Goal: Communication & Community: Ask a question

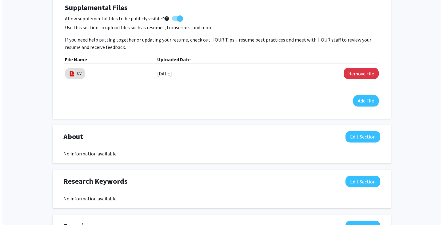
scroll to position [181, 0]
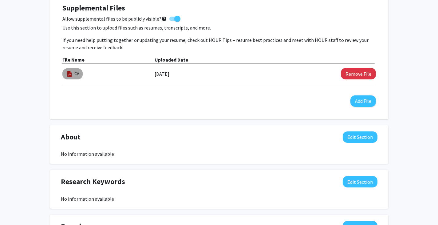
click at [73, 69] on mat-chip "CV" at bounding box center [72, 73] width 20 height 11
click at [75, 75] on link "CV" at bounding box center [76, 73] width 5 height 6
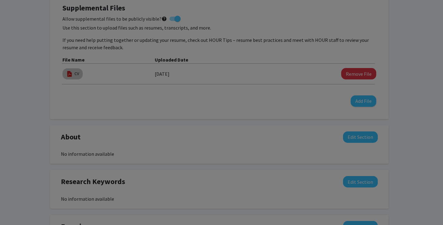
click at [75, 75] on modal-container "Viewing CV × Thumbnails Document Outline Attachments Layers Current Outline Ite…" at bounding box center [221, 112] width 443 height 225
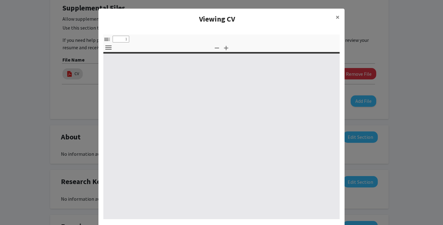
click at [75, 75] on modal-container "Viewing CV × Thumbnails Document Outline Attachments Layers Current Outline Ite…" at bounding box center [221, 112] width 443 height 225
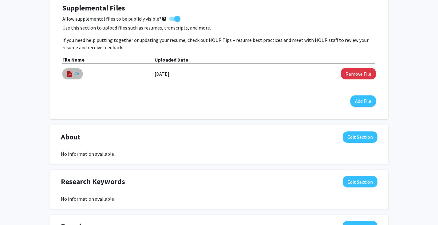
click at [75, 75] on link "CV" at bounding box center [76, 73] width 5 height 6
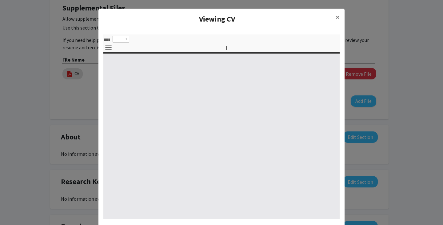
select select "custom"
type input "0"
select select "custom"
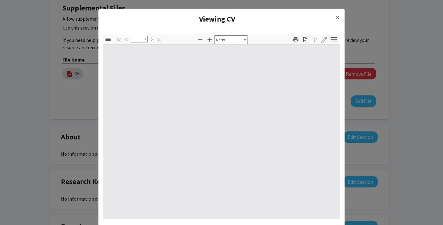
type input "1"
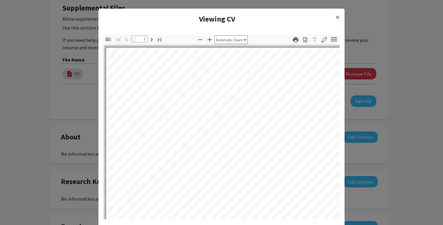
select select "auto"
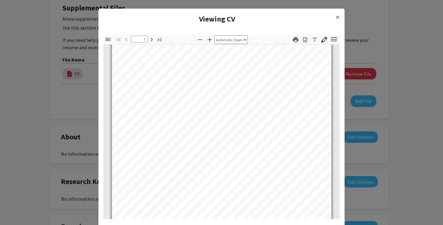
scroll to position [86, 0]
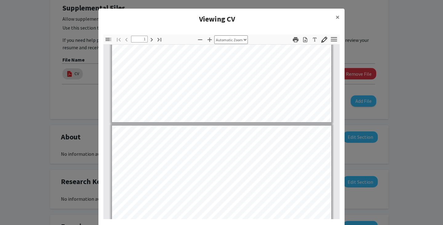
type input "2"
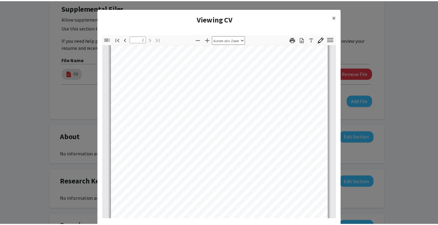
scroll to position [371, 0]
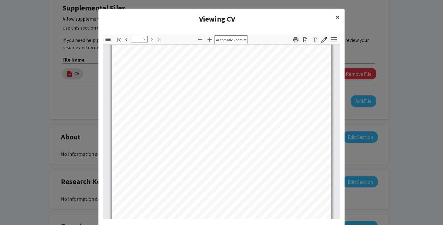
click at [335, 17] on span "×" at bounding box center [337, 17] width 4 height 10
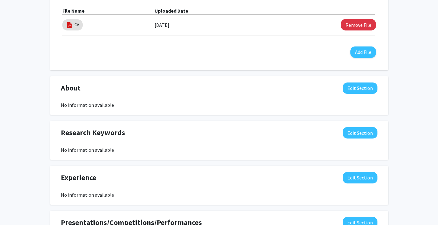
scroll to position [229, 0]
drag, startPoint x: 354, startPoint y: 133, endPoint x: 164, endPoint y: 154, distance: 191.8
click at [164, 154] on div "Research Keywords Edit Section No information available You may write a maximum…" at bounding box center [219, 140] width 338 height 39
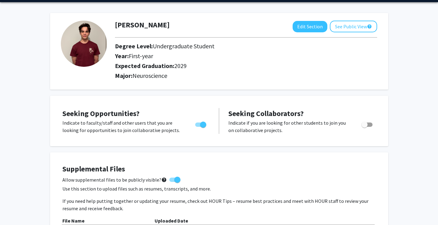
scroll to position [0, 0]
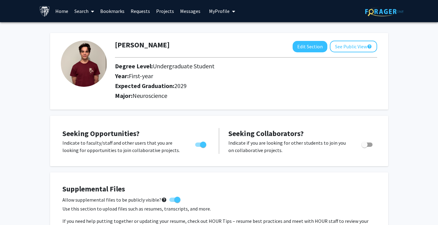
click at [79, 11] on link "Search" at bounding box center [84, 11] width 26 height 22
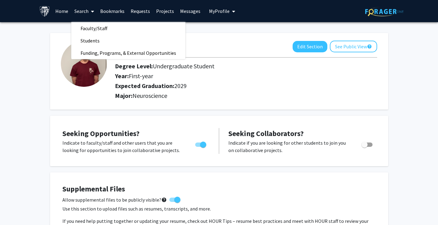
click at [65, 9] on link "Home" at bounding box center [61, 11] width 19 height 22
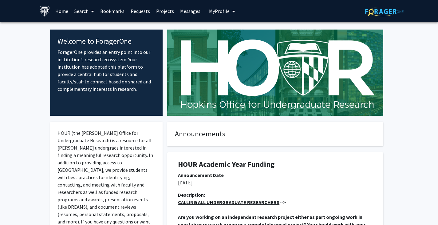
click at [142, 12] on link "Requests" at bounding box center [141, 11] width 26 height 22
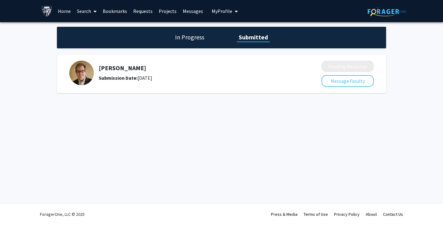
click at [166, 10] on link "Projects" at bounding box center [168, 11] width 24 height 22
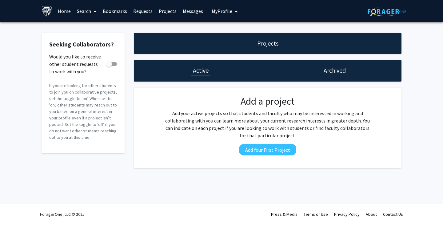
click at [133, 13] on link "Requests" at bounding box center [143, 11] width 26 height 22
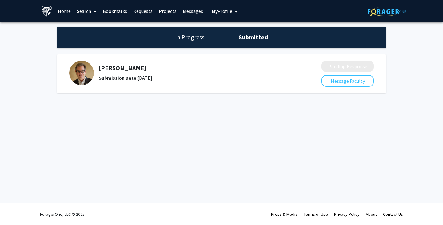
click at [116, 12] on link "Bookmarks" at bounding box center [115, 11] width 30 height 22
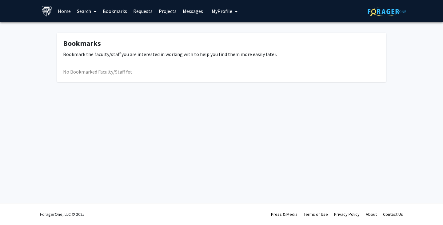
click at [93, 8] on span at bounding box center [94, 12] width 6 height 22
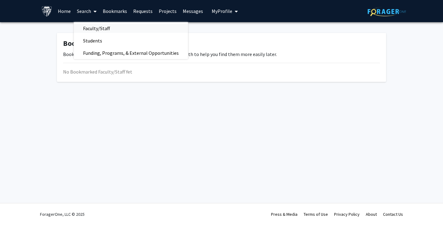
click at [104, 31] on span "Faculty/Staff" at bounding box center [96, 28] width 45 height 12
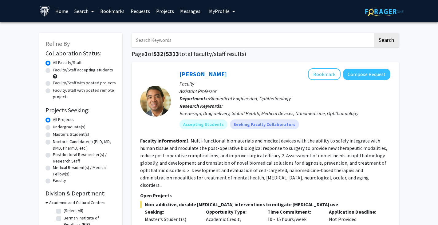
click at [68, 127] on label "Undergraduate(s)" at bounding box center [69, 127] width 33 height 6
click at [57, 127] on input "Undergraduate(s)" at bounding box center [55, 126] width 4 height 4
radio input "true"
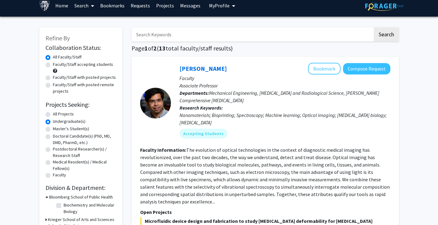
scroll to position [6, 0]
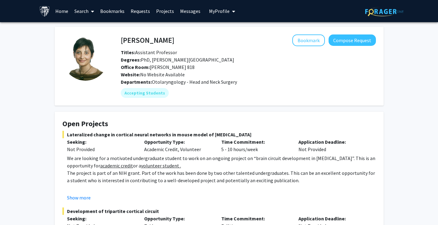
click at [86, 10] on link "Search" at bounding box center [84, 11] width 26 height 22
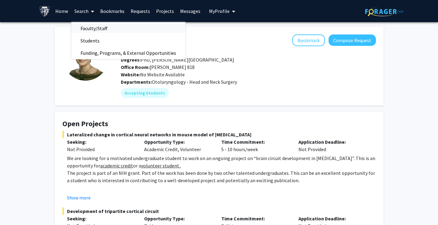
click at [84, 25] on span "Faculty/Staff" at bounding box center [93, 28] width 45 height 12
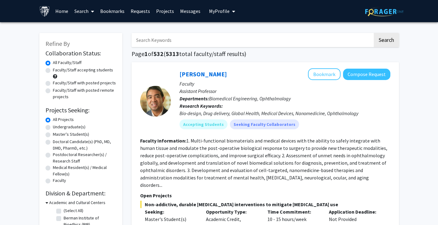
click at [62, 72] on label "Faculty/Staff accepting students" at bounding box center [83, 70] width 60 height 6
click at [57, 71] on input "Faculty/Staff accepting students" at bounding box center [55, 69] width 4 height 4
radio input "true"
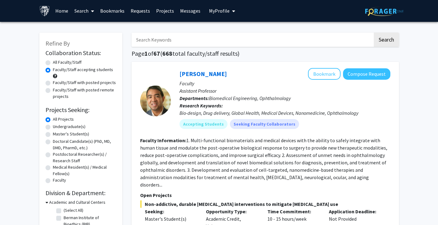
click at [263, 41] on input "Search Keywords" at bounding box center [252, 40] width 241 height 14
type input "neuro"
click at [374, 33] on button "Search" at bounding box center [386, 40] width 25 height 14
radio input "true"
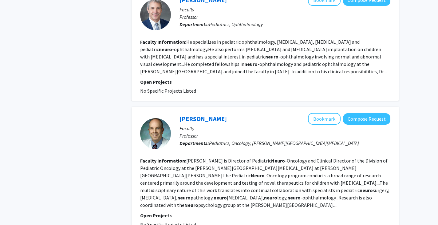
scroll to position [1384, 0]
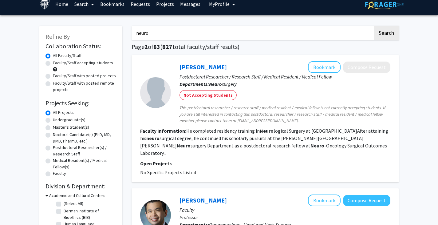
scroll to position [7, 0]
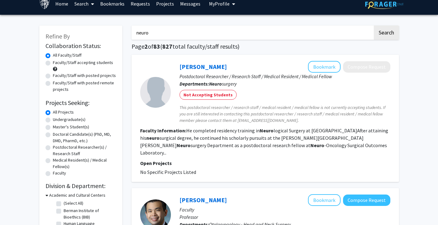
click at [101, 64] on label "Faculty/Staff accepting students" at bounding box center [83, 62] width 60 height 6
click at [57, 63] on input "Faculty/Staff accepting students" at bounding box center [55, 61] width 4 height 4
radio input "true"
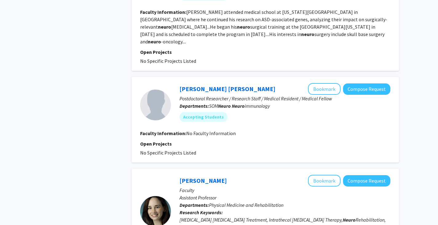
scroll to position [1367, 0]
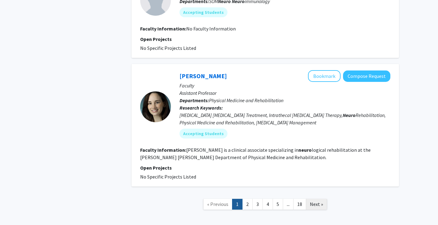
click at [310, 199] on link "Next »" at bounding box center [316, 204] width 21 height 11
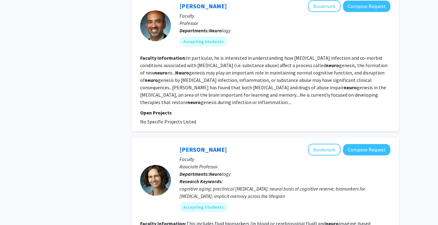
scroll to position [1184, 0]
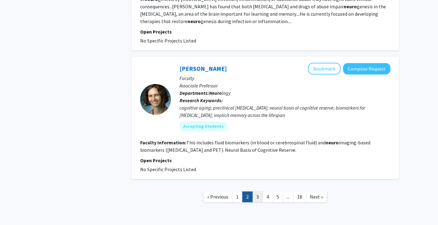
click at [255, 191] on link "3" at bounding box center [257, 196] width 10 height 11
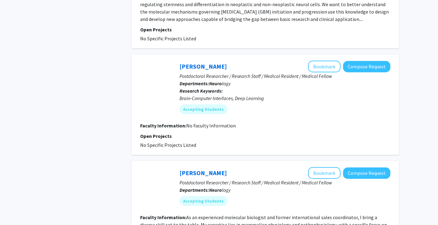
scroll to position [1147, 0]
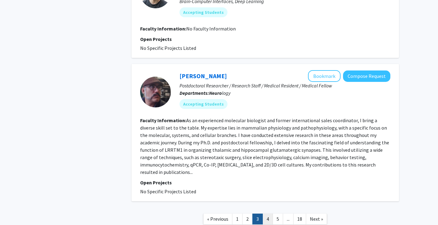
click at [267, 213] on link "4" at bounding box center [268, 218] width 10 height 11
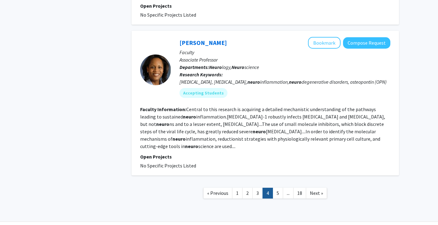
scroll to position [1041, 0]
click at [274, 188] on link "5" at bounding box center [278, 193] width 10 height 11
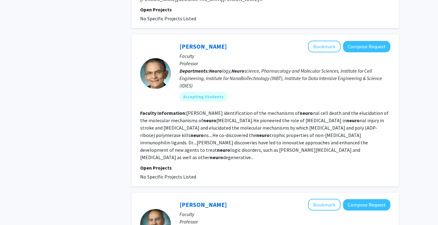
scroll to position [737, 0]
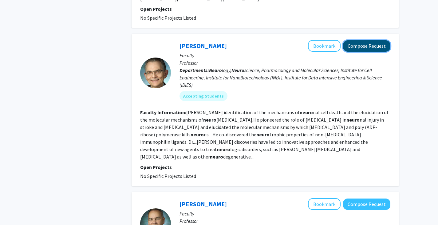
click at [354, 40] on button "Compose Request" at bounding box center [366, 45] width 47 height 11
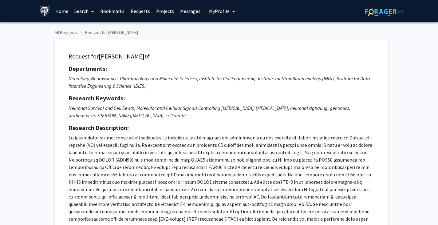
scroll to position [1, 0]
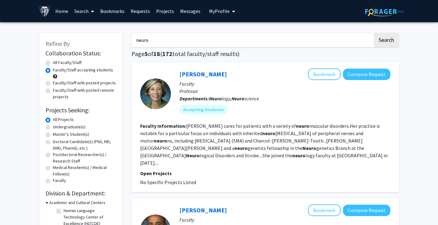
drag, startPoint x: 165, startPoint y: 41, endPoint x: 30, endPoint y: 36, distance: 135.3
type input "[PERSON_NAME]"
click at [374, 33] on button "Search" at bounding box center [386, 40] width 25 height 14
radio input "true"
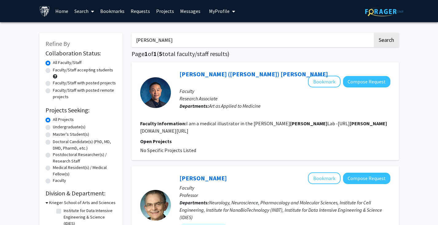
click at [78, 74] on div "Faculty/Staff accepting students" at bounding box center [80, 73] width 71 height 13
click at [79, 73] on label "Faculty/Staff accepting students" at bounding box center [83, 70] width 60 height 6
click at [57, 71] on input "Faculty/Staff accepting students" at bounding box center [55, 69] width 4 height 4
radio input "true"
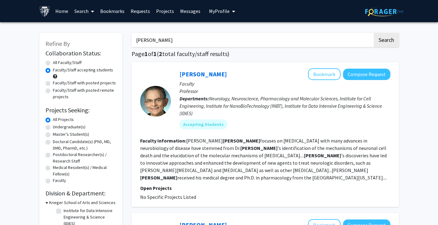
drag, startPoint x: 176, startPoint y: 36, endPoint x: 73, endPoint y: 45, distance: 103.1
click at [73, 45] on div "Refine By Collaboration Status: Collaboration Status All Faculty/Staff Collabor…" at bounding box center [219, 210] width 369 height 366
type input "[PERSON_NAME]"
click at [374, 33] on button "Search" at bounding box center [386, 40] width 25 height 14
radio input "true"
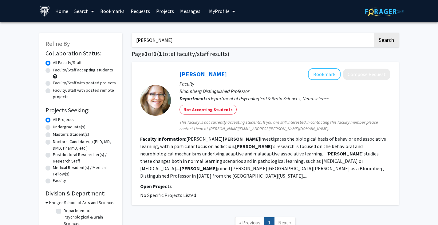
drag, startPoint x: 156, startPoint y: 42, endPoint x: 34, endPoint y: 42, distance: 122.3
click at [34, 42] on div "Refine By Collaboration Status: Collaboration Status All Faculty/Staff Collabor…" at bounding box center [219, 138] width 438 height 232
type input "[PERSON_NAME]"
click at [374, 33] on button "Search" at bounding box center [386, 40] width 25 height 14
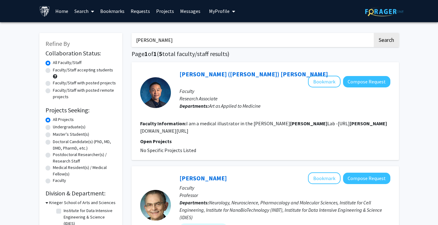
click at [73, 126] on label "Undergraduate(s)" at bounding box center [69, 127] width 33 height 6
click at [57, 126] on input "Undergraduate(s)" at bounding box center [55, 126] width 4 height 4
radio input "true"
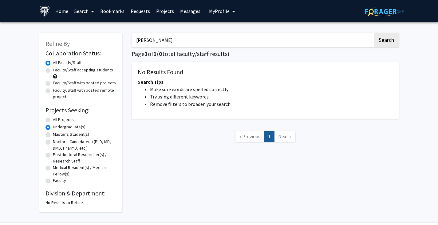
click at [63, 118] on label "All Projects" at bounding box center [63, 119] width 21 height 6
click at [57, 118] on input "All Projects" at bounding box center [55, 118] width 4 height 4
radio input "true"
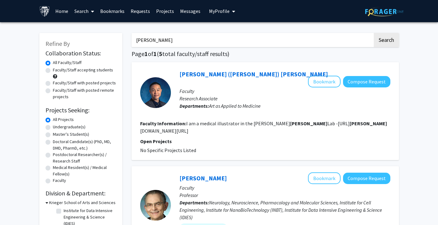
click at [77, 69] on label "Faculty/Staff accepting students" at bounding box center [83, 70] width 60 height 6
click at [57, 69] on input "Faculty/Staff accepting students" at bounding box center [55, 69] width 4 height 4
radio input "true"
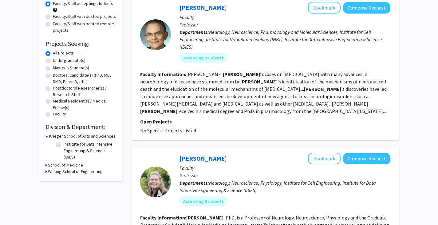
scroll to position [67, 0]
click at [355, 3] on button "Compose Request" at bounding box center [366, 7] width 47 height 11
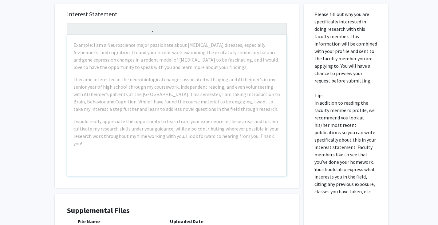
scroll to position [302, 0]
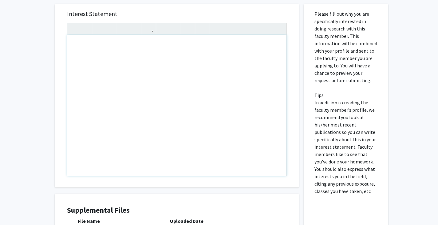
click at [191, 67] on div "Note to users with screen readers: Please press Alt+0 or Option+0 to deactivate…" at bounding box center [176, 105] width 219 height 141
paste div "Note to users with screen readers: Please press Alt+0 or Option+0 to deactivate…"
type textarea "<l>Ipsum Dol. Sitame con Adi Elitse, </d> <e>Te inci ut Lab Etdo, mag A en ad m…"
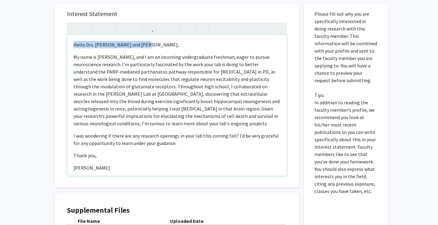
drag, startPoint x: 157, startPoint y: 38, endPoint x: 69, endPoint y: 31, distance: 87.9
click at [69, 35] on div "Hello Drs. [PERSON_NAME] and [PERSON_NAME],  My name is [PERSON_NAME], and I …" at bounding box center [176, 105] width 219 height 141
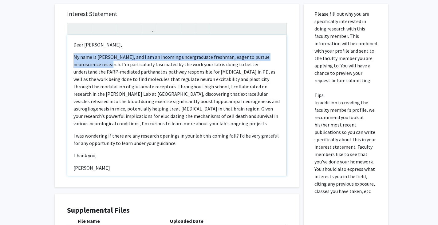
drag, startPoint x: 74, startPoint y: 47, endPoint x: 121, endPoint y: 56, distance: 48.1
click at [121, 56] on p "My name is [PERSON_NAME], and I am an incoming undergraduate freshman, eager to…" at bounding box center [176, 90] width 207 height 74
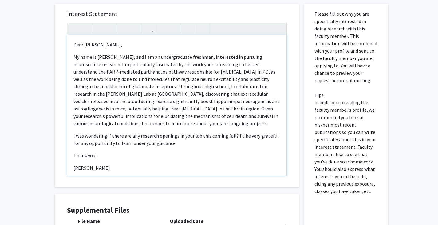
click at [116, 77] on p "My name is [PERSON_NAME], and I am an undergraduate freshman, interested in pur…" at bounding box center [176, 90] width 207 height 74
click at [119, 79] on p "My name is [PERSON_NAME], and I am an undergraduate freshman, interested in pur…" at bounding box center [176, 90] width 207 height 74
click at [117, 79] on p "My name is [PERSON_NAME], and I am an undergraduate freshman, interested in pur…" at bounding box center [176, 90] width 207 height 74
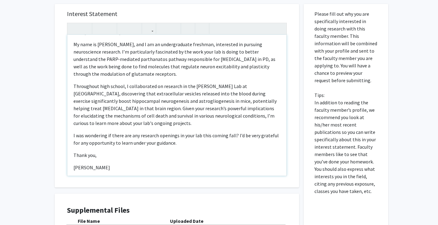
scroll to position [13, 0]
drag, startPoint x: 206, startPoint y: 108, endPoint x: 191, endPoint y: 107, distance: 14.5
click at [191, 107] on p "Throughout high school, I collaborated on research in the [PERSON_NAME] Lab at …" at bounding box center [176, 104] width 207 height 44
click at [102, 101] on p "Throughout high school, I collaborated on research in the [PERSON_NAME] Lab at …" at bounding box center [176, 104] width 207 height 44
click at [101, 101] on p "Throughout high school, I collaborated on research in the [PERSON_NAME] Lab at …" at bounding box center [176, 104] width 207 height 44
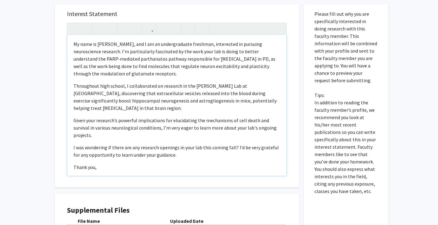
click at [157, 97] on p "Throughout high school, I collaborated on research in the [PERSON_NAME] Lab at …" at bounding box center [176, 97] width 207 height 30
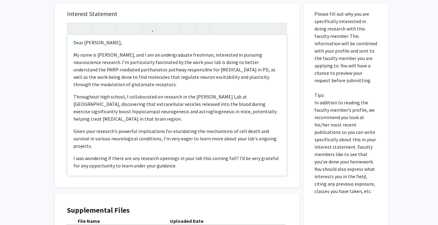
scroll to position [2, 0]
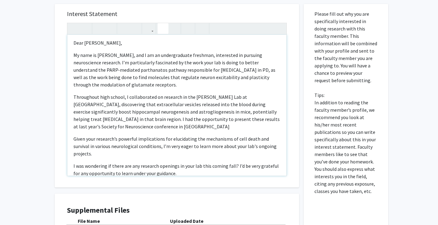
type textarea "<l>Ipsu Do. Sitame,</c> <a>El sedd ei Tem Inci, utl E do ma aliquaenimadm venia…"
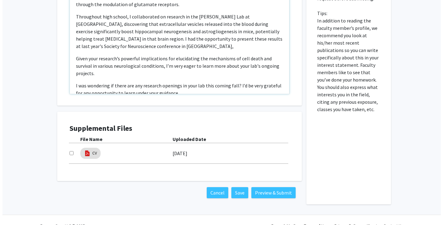
scroll to position [384, 0]
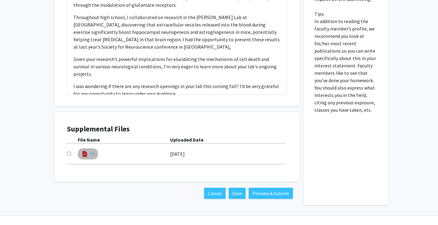
click at [92, 150] on link "CV" at bounding box center [92, 153] width 5 height 6
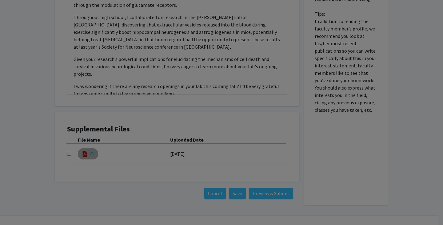
select select "custom"
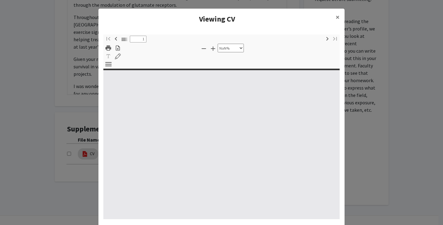
type input "0"
select select "custom"
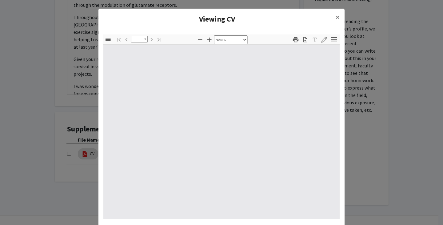
type input "1"
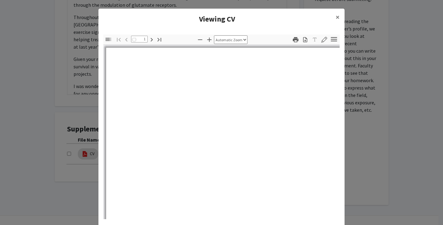
select select "auto"
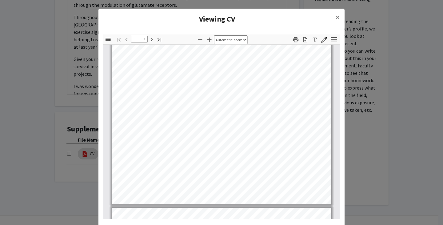
type input "2"
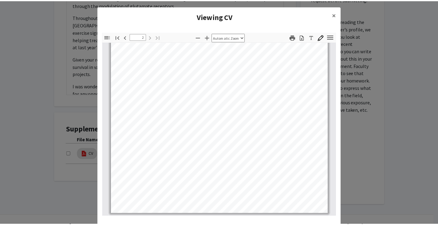
scroll to position [3, 0]
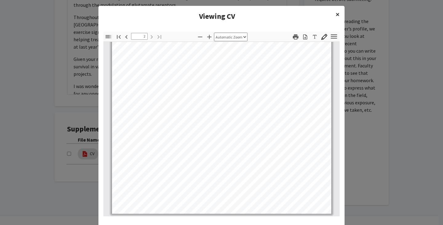
click at [335, 14] on span "×" at bounding box center [337, 15] width 4 height 10
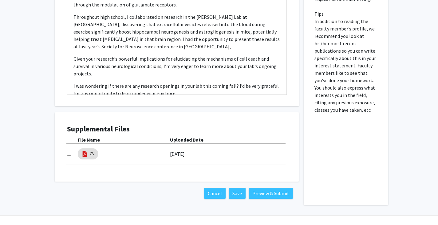
scroll to position [249, 0]
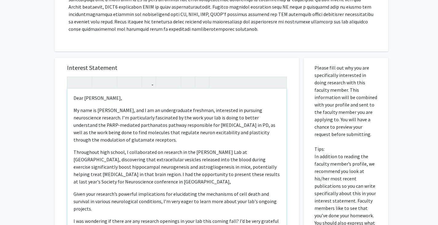
click at [137, 175] on p "Throughout high school, I collaborated on research in the [PERSON_NAME] Lab at …" at bounding box center [176, 166] width 207 height 37
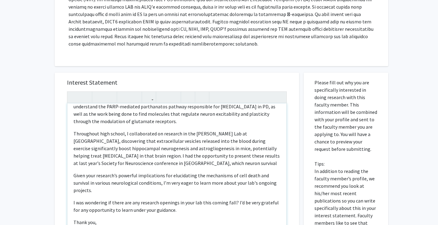
scroll to position [34, 0]
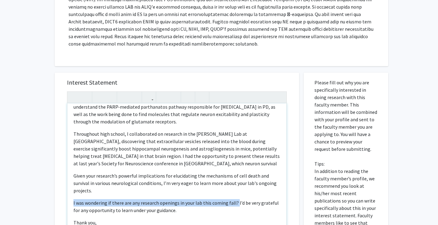
drag, startPoint x: 234, startPoint y: 194, endPoint x: 72, endPoint y: 193, distance: 162.0
click at [72, 193] on div "Dear [PERSON_NAME],  My name is [PERSON_NAME], and I am an undergraduate fresh…" at bounding box center [176, 173] width 219 height 141
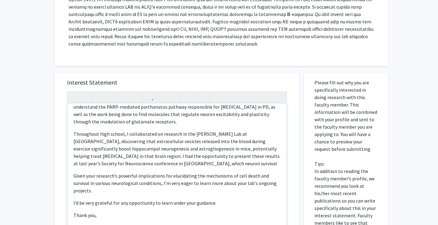
scroll to position [241, 0]
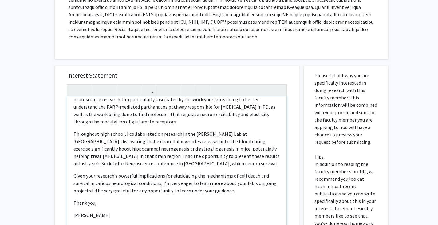
click at [254, 176] on p "Given your research’s powerful implications for elucidating the mechanisms of c…" at bounding box center [176, 183] width 207 height 22
click at [93, 187] on span "I’d be very grateful for any opportunity to learn under your guidance." at bounding box center [163, 190] width 143 height 6
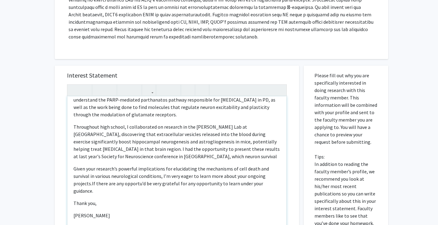
scroll to position [234, 0]
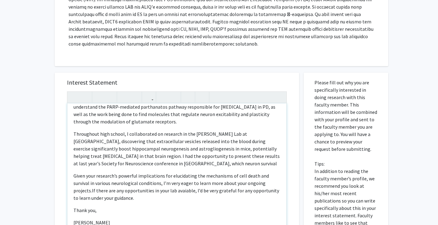
click at [184, 186] on p "Given your research’s powerful implications for elucidating the mechanisms of c…" at bounding box center [176, 187] width 207 height 30
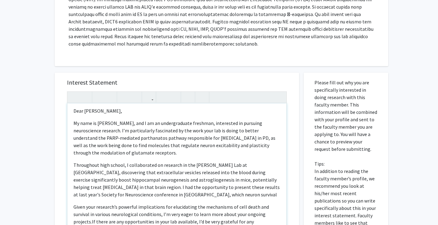
scroll to position [2, 0]
click at [167, 190] on p "Throughout high school, I collaborated on research in the [PERSON_NAME] Lab at …" at bounding box center [176, 179] width 207 height 37
click at [132, 190] on p "Throughout high school, I collaborated on research in the [PERSON_NAME] Lab at …" at bounding box center [176, 179] width 207 height 37
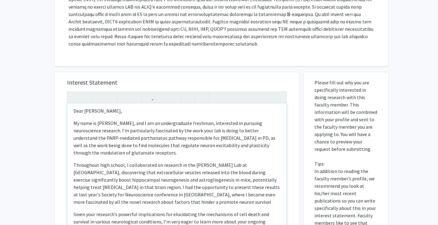
click at [218, 196] on p "Throughout high school, I collaborated on research in the [PERSON_NAME] Lab at …" at bounding box center [176, 183] width 207 height 44
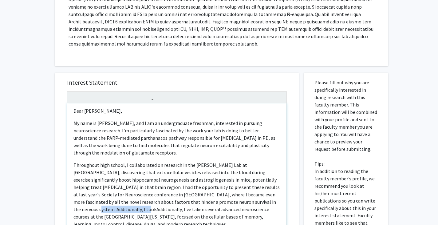
drag, startPoint x: 131, startPoint y: 204, endPoint x: 83, endPoint y: 200, distance: 48.4
click at [83, 200] on p "Throughout high school, I collaborated on research in the [PERSON_NAME] Lab at …" at bounding box center [176, 194] width 207 height 66
click at [192, 203] on p "Throughout high school, I collaborated on research in the [PERSON_NAME] Lab at …" at bounding box center [176, 194] width 207 height 66
drag, startPoint x: 274, startPoint y: 203, endPoint x: 245, endPoint y: 203, distance: 28.9
click at [245, 203] on p "Throughout high school, I collaborated on research in the [PERSON_NAME] Lab at …" at bounding box center [176, 194] width 207 height 66
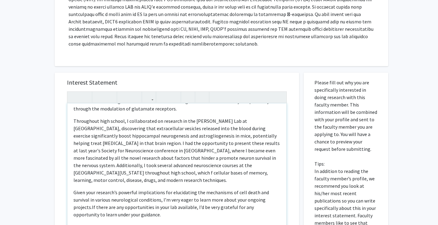
scroll to position [46, 0]
drag, startPoint x: 197, startPoint y: 143, endPoint x: 136, endPoint y: 143, distance: 61.2
click at [136, 143] on p "Throughout high school, I collaborated on research in the [PERSON_NAME] Lab at …" at bounding box center [176, 150] width 207 height 66
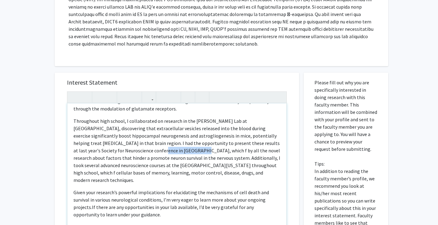
drag, startPoint x: 154, startPoint y: 143, endPoint x: 121, endPoint y: 142, distance: 32.6
click at [121, 142] on p "Throughout high school, I collaborated on research in the [PERSON_NAME] Lab at …" at bounding box center [176, 150] width 207 height 66
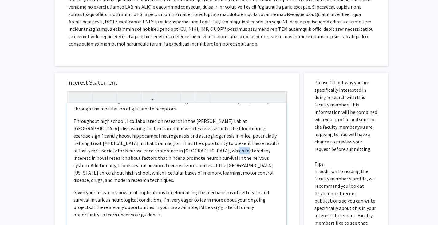
drag, startPoint x: 192, startPoint y: 145, endPoint x: 181, endPoint y: 145, distance: 11.1
click at [181, 145] on p "Throughout high school, I collaborated on research in the [PERSON_NAME] Lab at …" at bounding box center [176, 150] width 207 height 66
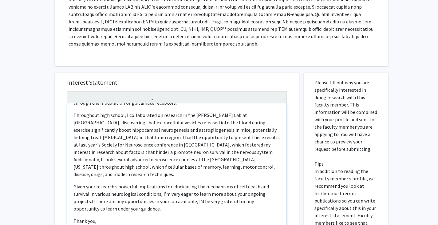
scroll to position [56, 0]
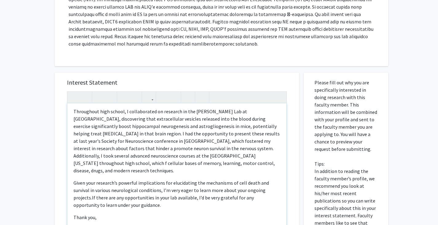
click at [133, 132] on p "Throughout high school, I collaborated on research in the [PERSON_NAME] Lab at …" at bounding box center [176, 141] width 207 height 66
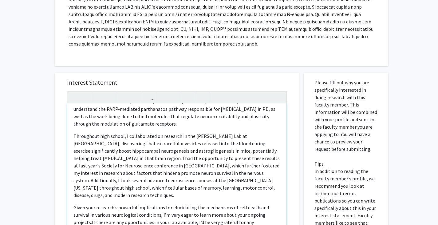
scroll to position [33, 0]
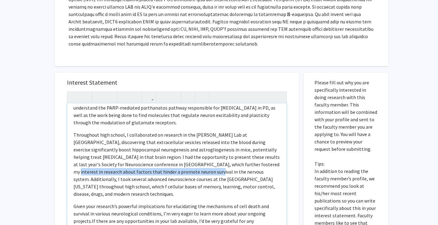
drag, startPoint x: 170, startPoint y: 164, endPoint x: 228, endPoint y: 157, distance: 58.2
click at [228, 157] on p "Throughout high school, I collaborated on research in the [PERSON_NAME] Lab at …" at bounding box center [176, 164] width 207 height 66
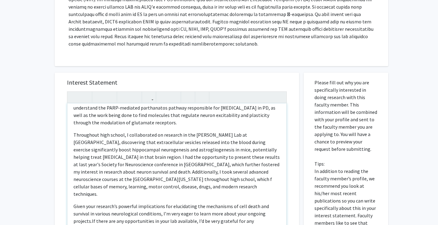
click at [244, 156] on p "Throughout high school, I collaborated on research in the [PERSON_NAME] Lab at …" at bounding box center [176, 164] width 207 height 66
click at [198, 158] on p "Throughout high school, I collaborated on research in the [PERSON_NAME] Lab at …" at bounding box center [176, 164] width 207 height 66
click at [244, 158] on p "Throughout high school, I collaborated on research in the [PERSON_NAME] Lab at …" at bounding box center [176, 164] width 207 height 66
click at [88, 166] on p "Throughout high school, I collaborated on research in the [PERSON_NAME] Lab at …" at bounding box center [176, 164] width 207 height 66
click at [89, 166] on p "Throughout high school, I collaborated on research in the [PERSON_NAME] Lab at …" at bounding box center [176, 164] width 207 height 66
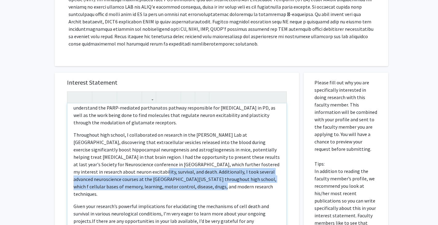
drag, startPoint x: 167, startPoint y: 177, endPoint x: 116, endPoint y: 165, distance: 52.4
click at [116, 165] on p "Throughout high school, I collaborated on research in the [PERSON_NAME] Lab at …" at bounding box center [176, 164] width 207 height 66
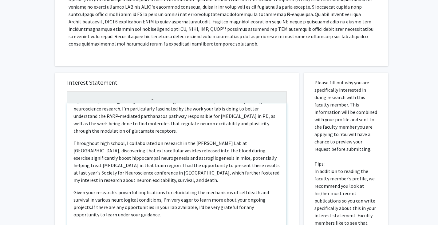
scroll to position [25, 0]
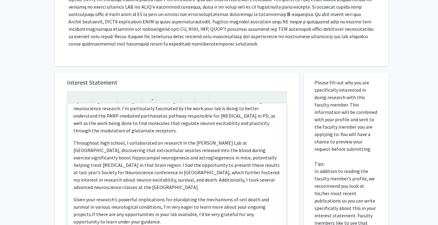
click at [232, 139] on p "Throughout high school, I collaborated on research in the [PERSON_NAME] Lab at …" at bounding box center [176, 165] width 207 height 52
click at [256, 172] on p "Throughout high school, I collaborated on research in the [PERSON_NAME] Lab at …" at bounding box center [176, 165] width 207 height 52
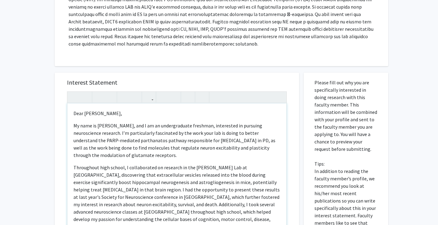
scroll to position [56, 0]
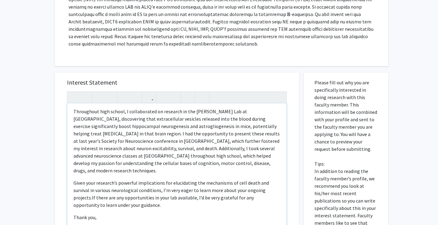
click at [115, 213] on p "Thank you," at bounding box center [176, 216] width 207 height 7
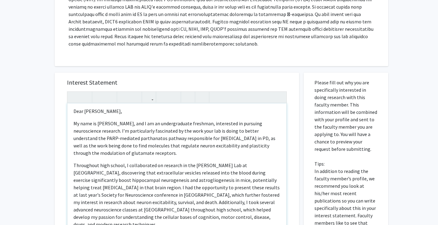
scroll to position [2, 0]
drag, startPoint x: 226, startPoint y: 123, endPoint x: 213, endPoint y: 123, distance: 12.9
click at [213, 123] on p "My name is [PERSON_NAME], and I am an undergraduate freshman, interested in pur…" at bounding box center [176, 138] width 207 height 37
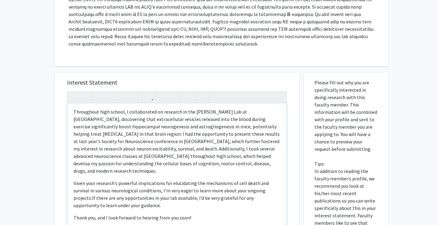
scroll to position [56, 0]
drag, startPoint x: 143, startPoint y: 139, endPoint x: 116, endPoint y: 140, distance: 27.1
click at [116, 140] on p "Throughout high school, I collaborated on research in the [PERSON_NAME] Lab at …" at bounding box center [176, 141] width 207 height 66
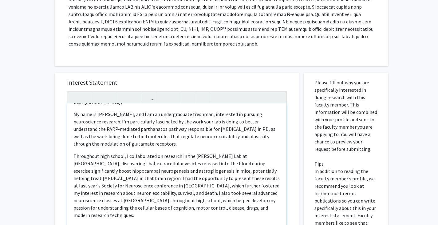
scroll to position [23, 0]
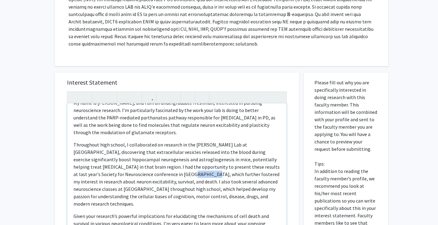
drag, startPoint x: 165, startPoint y: 166, endPoint x: 148, endPoint y: 167, distance: 16.6
click at [148, 167] on p "Throughout high school, I collaborated on research in the [PERSON_NAME] Lab at …" at bounding box center [176, 174] width 207 height 66
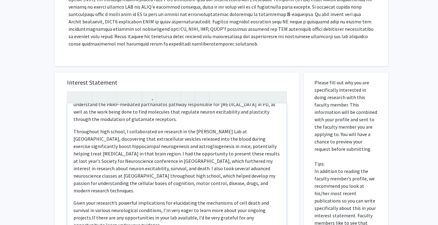
scroll to position [36, 0]
drag, startPoint x: 127, startPoint y: 170, endPoint x: 88, endPoint y: 167, distance: 39.1
click at [88, 167] on p "Throughout high school, I collaborated on research in the [PERSON_NAME] Lab at …" at bounding box center [176, 161] width 207 height 66
click at [149, 170] on p "Throughout high school, I collaborated on research in the [PERSON_NAME] Lab at …" at bounding box center [176, 161] width 207 height 66
drag, startPoint x: 149, startPoint y: 170, endPoint x: 87, endPoint y: 171, distance: 61.5
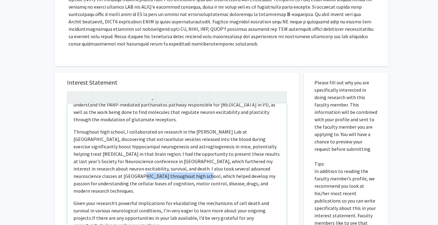
click at [87, 171] on p "Throughout high school, I collaborated on research in the [PERSON_NAME] Lab at …" at bounding box center [176, 161] width 207 height 66
drag, startPoint x: 142, startPoint y: 170, endPoint x: 87, endPoint y: 171, distance: 54.7
click at [87, 171] on p "Throughout high school, I collaborated on research in the [PERSON_NAME] Lab at …" at bounding box center [176, 161] width 207 height 66
drag, startPoint x: 164, startPoint y: 169, endPoint x: 116, endPoint y: 170, distance: 48.3
click at [116, 170] on p "Throughout high school, I collaborated on research in the [PERSON_NAME] Lab at …" at bounding box center [176, 161] width 207 height 66
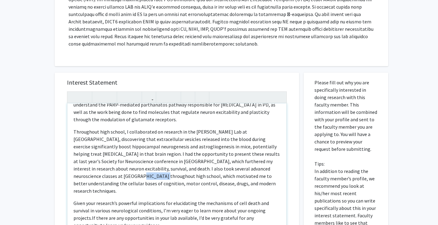
drag, startPoint x: 108, startPoint y: 168, endPoint x: 87, endPoint y: 170, distance: 20.7
click at [87, 170] on p "Throughout high school, I collaborated on research in the [PERSON_NAME] Lab at …" at bounding box center [176, 161] width 207 height 66
click at [169, 170] on p "Throughout high school, I collaborated on research in the [PERSON_NAME] Lab at …" at bounding box center [176, 161] width 207 height 66
click at [143, 169] on p "Throughout high school, I collaborated on research in the [PERSON_NAME] Lab at …" at bounding box center [176, 161] width 207 height 66
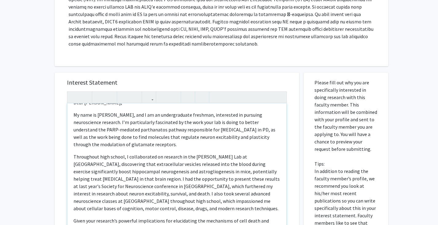
scroll to position [10, 0]
drag, startPoint x: 106, startPoint y: 187, endPoint x: 97, endPoint y: 186, distance: 8.7
click at [97, 186] on p "Throughout high school, I collaborated on research in the [PERSON_NAME] Lab at …" at bounding box center [176, 182] width 207 height 59
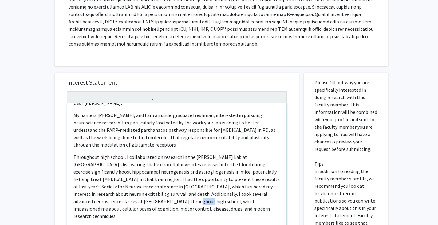
drag, startPoint x: 149, startPoint y: 194, endPoint x: 137, endPoint y: 196, distance: 12.7
click at [137, 196] on p "Throughout high school, I collaborated on research in the [PERSON_NAME] Lab at …" at bounding box center [176, 186] width 207 height 66
drag, startPoint x: 149, startPoint y: 195, endPoint x: 102, endPoint y: 197, distance: 46.8
click at [102, 197] on p "Throughout high school, I collaborated on research in the [PERSON_NAME] Lab at …" at bounding box center [176, 186] width 207 height 66
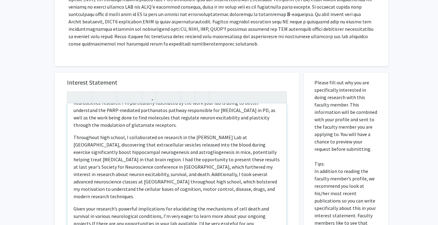
scroll to position [34, 0]
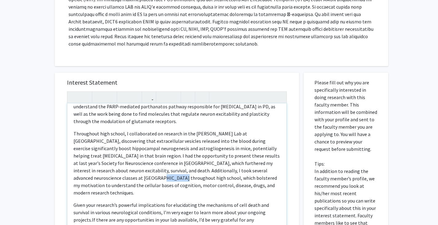
drag, startPoint x: 122, startPoint y: 171, endPoint x: 103, endPoint y: 171, distance: 18.4
click at [103, 171] on p "Throughout high school, I collaborated on research in the [PERSON_NAME] Lab at …" at bounding box center [176, 163] width 207 height 66
drag, startPoint x: 184, startPoint y: 155, endPoint x: 162, endPoint y: 156, distance: 22.2
click at [162, 156] on p "Throughout high school, I collaborated on research in the [PERSON_NAME] Lab at …" at bounding box center [176, 163] width 207 height 66
drag, startPoint x: 157, startPoint y: 171, endPoint x: 103, endPoint y: 169, distance: 54.7
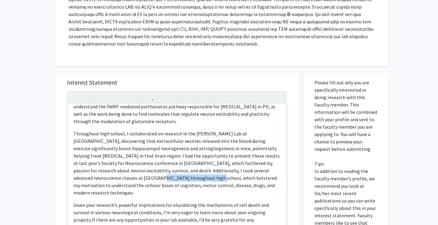
click at [103, 169] on p "Throughout high school, I collaborated on research in the [PERSON_NAME] Lab at …" at bounding box center [176, 163] width 207 height 66
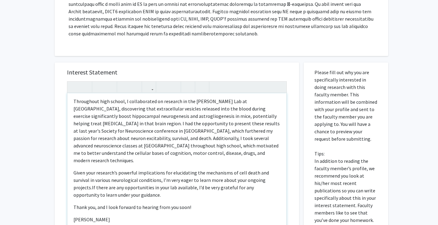
scroll to position [244, 0]
drag, startPoint x: 93, startPoint y: 130, endPoint x: 255, endPoint y: 124, distance: 161.8
click at [255, 124] on p "Throughout high school, I collaborated on research in the [PERSON_NAME] Lab at …" at bounding box center [176, 131] width 207 height 66
click at [92, 222] on div "Dear [PERSON_NAME],  My name is [PERSON_NAME], and I am an undergraduate fresh…" at bounding box center [176, 163] width 219 height 141
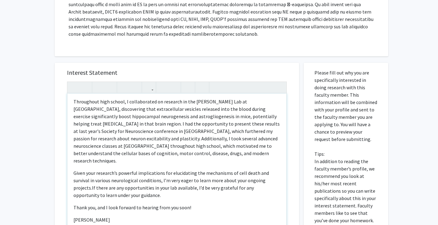
type textarea "<l>Ipsu Do. Sitame,</c> <a>El sedd ei Tem Inci, utl E do ma aliquaenimadm venia…"
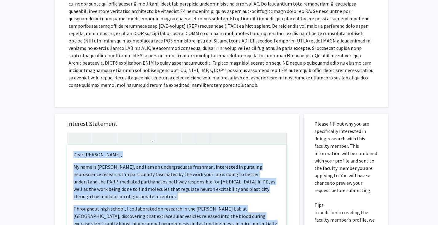
scroll to position [135, 0]
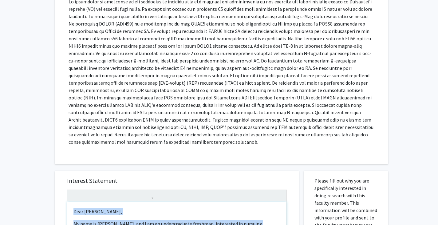
drag, startPoint x: 91, startPoint y: 207, endPoint x: 2, endPoint y: 0, distance: 225.6
click at [2, 0] on div "All Requests Request for [PERSON_NAME] Request for [PERSON_NAME] Departments: N…" at bounding box center [219, 177] width 438 height 580
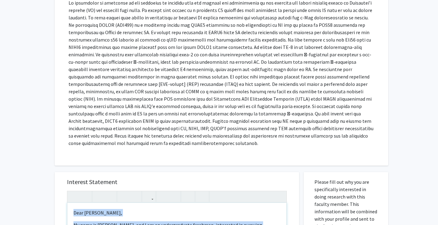
copy div "Lore Ip. Dolors,  Am cons ad Eli Sedd, eiu T in ut laboreetdolor magnaali, eni…"
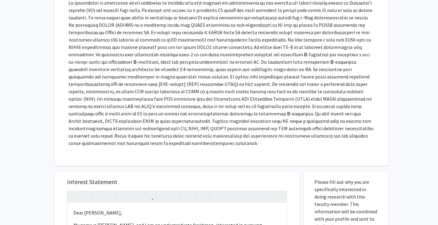
click at [6, 57] on div "All Requests Request for [PERSON_NAME] Request for [PERSON_NAME] Departments: N…" at bounding box center [219, 177] width 438 height 580
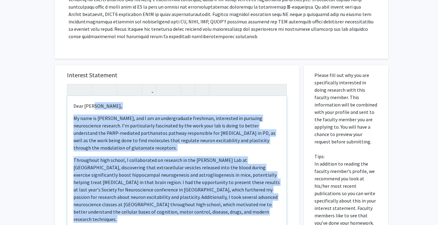
scroll to position [220, 0]
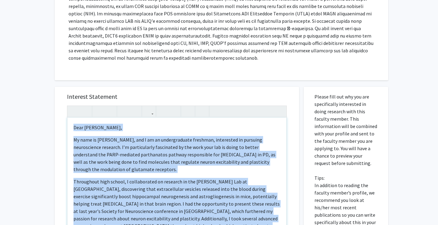
drag, startPoint x: 127, startPoint y: 182, endPoint x: 20, endPoint y: 63, distance: 160.0
click at [20, 63] on div "All Requests Request for [PERSON_NAME] Request for [PERSON_NAME] Departments: N…" at bounding box center [219, 92] width 438 height 580
copy div "Lore Ip. Dolors,  Am cons ad Eli Sedd, eiu T in ut laboreetdolor magnaali, eni…"
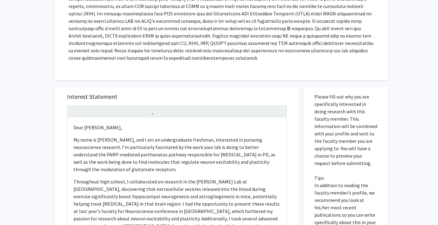
click at [19, 110] on div "All Requests Request for [PERSON_NAME] Request for [PERSON_NAME] Departments: N…" at bounding box center [219, 92] width 438 height 580
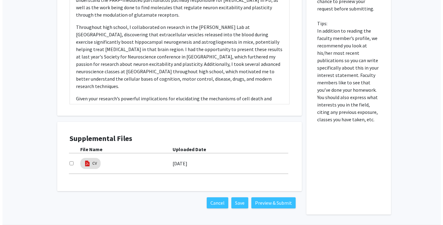
scroll to position [373, 0]
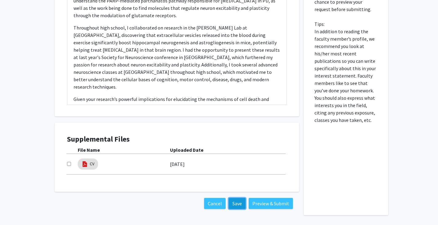
click at [232, 198] on button "Save" at bounding box center [237, 203] width 17 height 11
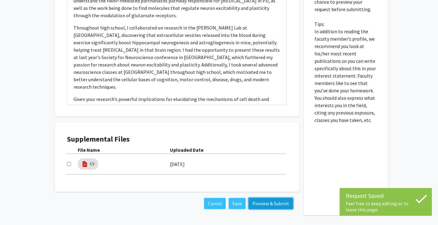
click at [266, 198] on button "Preview & Submit" at bounding box center [271, 203] width 44 height 11
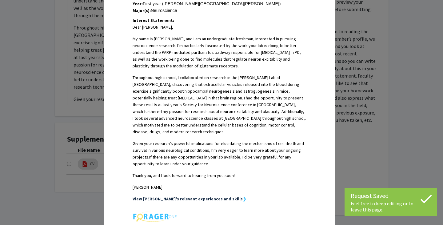
scroll to position [215, 0]
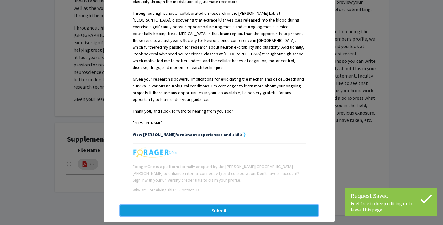
click at [235, 205] on button "Submit" at bounding box center [219, 210] width 198 height 11
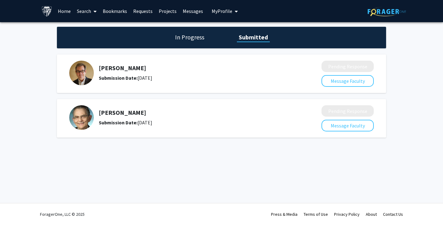
click at [85, 9] on link "Search" at bounding box center [87, 11] width 26 height 22
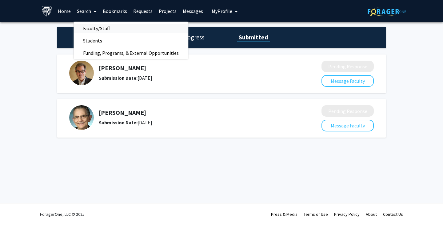
click at [97, 26] on span "Faculty/Staff" at bounding box center [96, 28] width 45 height 12
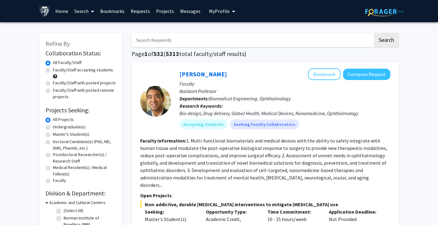
click at [170, 44] on input "Search Keywords" at bounding box center [252, 40] width 241 height 14
type input "[PERSON_NAME]"
click at [374, 33] on button "Search" at bounding box center [386, 40] width 25 height 14
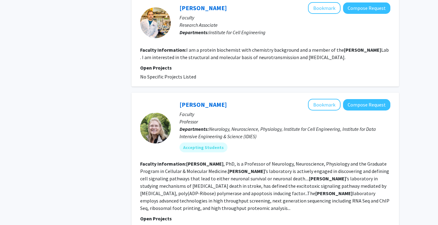
scroll to position [320, 0]
click at [377, 99] on button "Compose Request" at bounding box center [366, 104] width 47 height 11
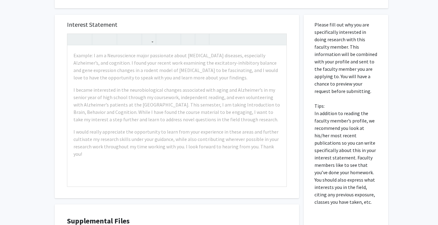
scroll to position [235, 0]
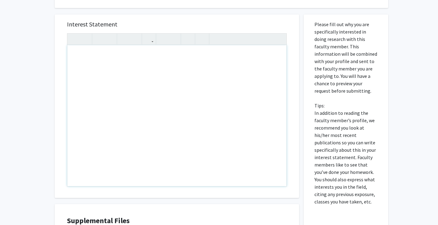
click at [253, 56] on div "Note to users with screen readers: Please press Alt+0 or Option+0 to deactivate…" at bounding box center [176, 115] width 219 height 141
paste div "Note to users with screen readers: Please press Alt+0 or Option+0 to deactivate…"
type textarea "<l>Ipsu Do. Sitame, </c> <a>El sedd ei Tem Inci, utl E do ma aliquaenimadm veni…"
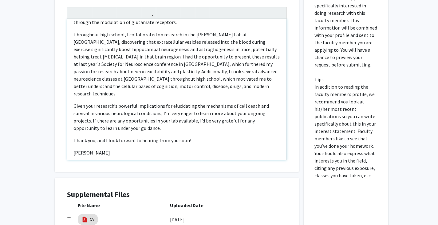
scroll to position [261, 0]
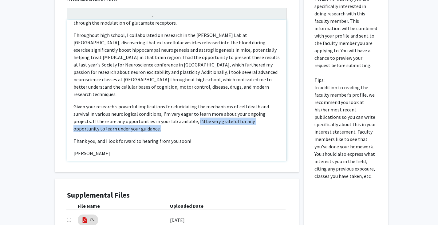
drag, startPoint x: 162, startPoint y: 109, endPoint x: 196, endPoint y: 100, distance: 34.9
click at [196, 103] on p "Given your research’s powerful implications for elucidating the mechanisms of c…" at bounding box center [176, 118] width 207 height 30
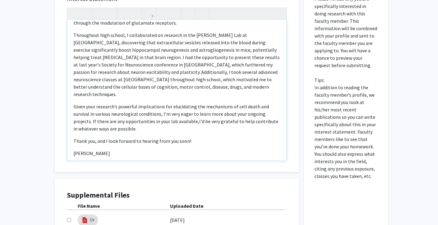
click at [196, 103] on p "Given your research’s powerful implications for elucidating the mechanisms of c…" at bounding box center [176, 118] width 207 height 30
click at [194, 103] on p "Given your research’s powerful implications for elucidating the mechanisms of c…" at bounding box center [176, 118] width 207 height 30
type textarea "<l>Ipsu Do. Sitame, </c> <a>El sedd ei Tem Inci, utl E do ma aliquaenimadm veni…"
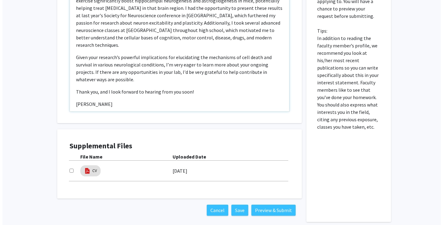
scroll to position [311, 0]
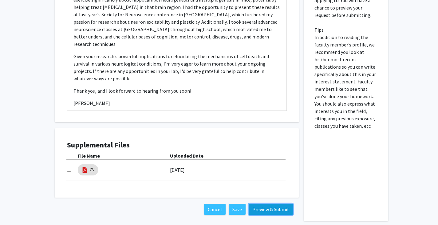
click at [261, 204] on button "Preview & Submit" at bounding box center [271, 209] width 44 height 11
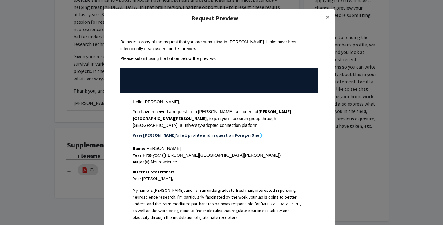
scroll to position [215, 0]
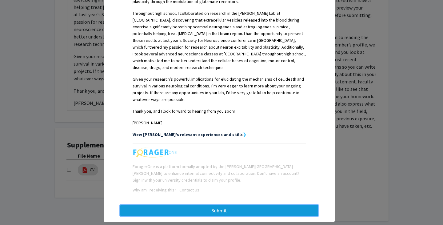
click at [224, 205] on button "Submit" at bounding box center [219, 210] width 198 height 11
